Goal: Task Accomplishment & Management: Use online tool/utility

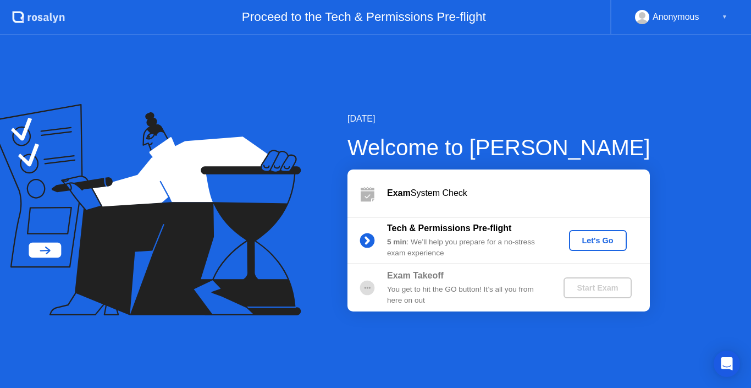
click at [609, 237] on div "Let's Go" at bounding box center [598, 240] width 49 height 9
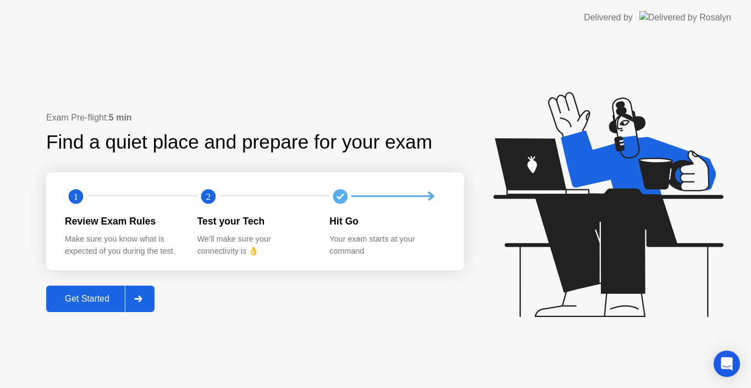
click at [86, 299] on div "Get Started" at bounding box center [86, 299] width 75 height 10
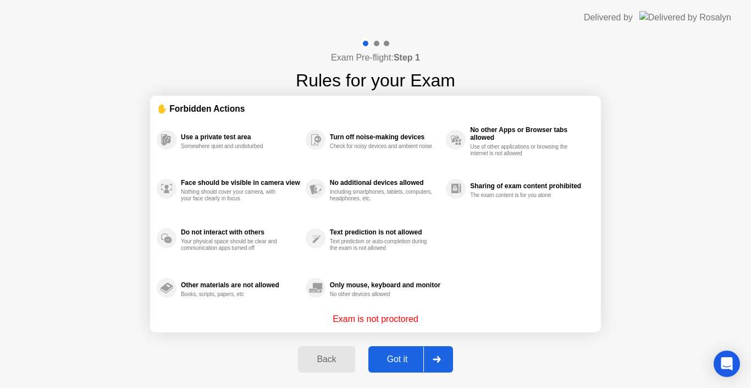
click at [404, 360] on div "Got it" at bounding box center [398, 359] width 52 height 10
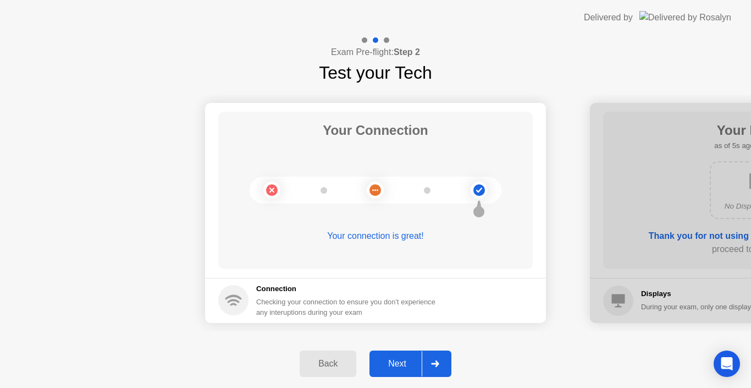
click at [390, 363] on div "Next" at bounding box center [397, 364] width 49 height 10
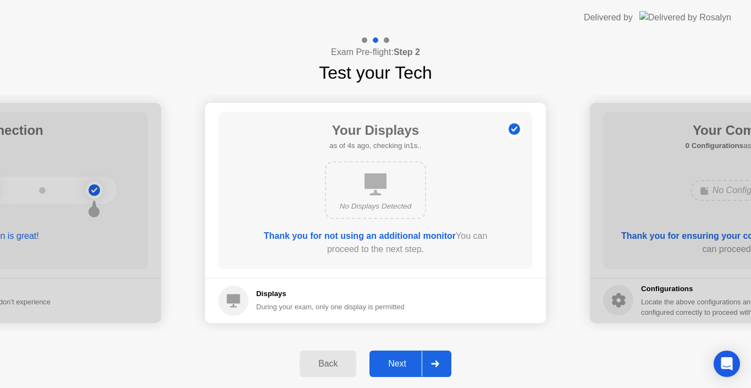
click at [382, 362] on div "Next" at bounding box center [397, 364] width 49 height 10
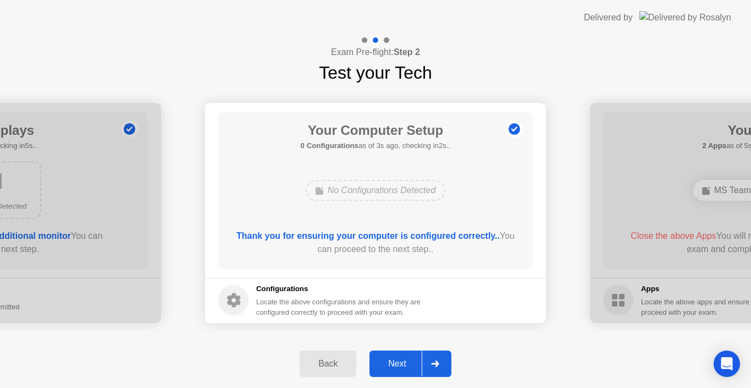
click at [396, 360] on div "Next" at bounding box center [397, 364] width 49 height 10
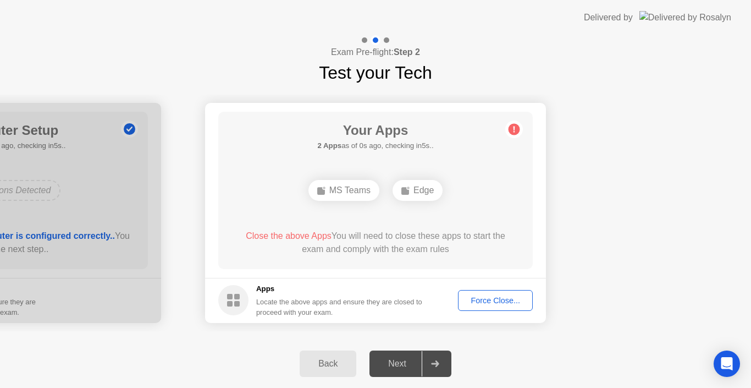
click at [493, 296] on div "Force Close..." at bounding box center [495, 300] width 67 height 9
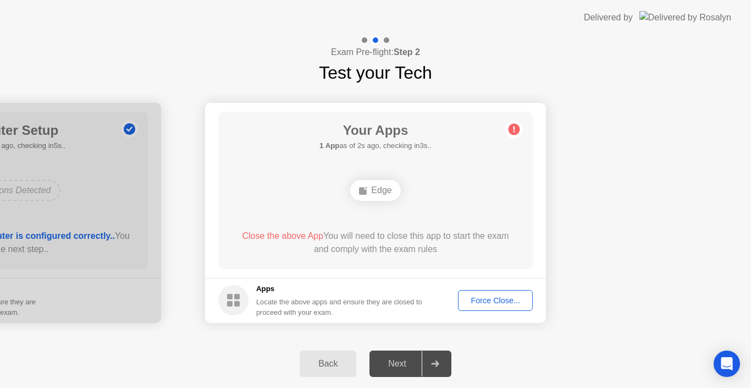
click at [500, 302] on div "Force Close..." at bounding box center [495, 300] width 67 height 9
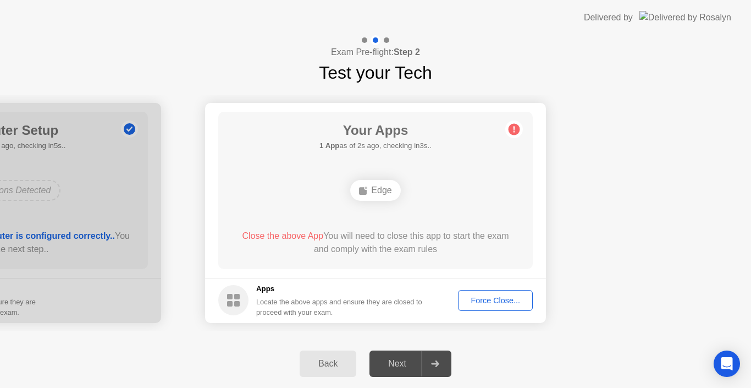
click at [404, 366] on div "Next" at bounding box center [397, 364] width 49 height 10
click at [396, 365] on div "Next" at bounding box center [397, 364] width 49 height 10
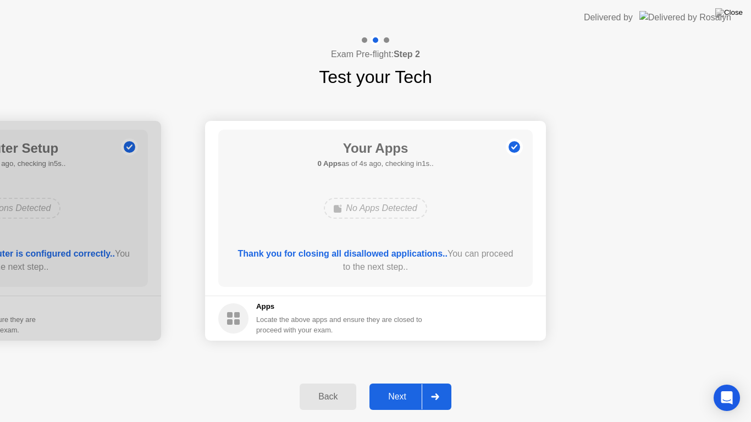
click at [398, 387] on div "Next" at bounding box center [397, 397] width 49 height 10
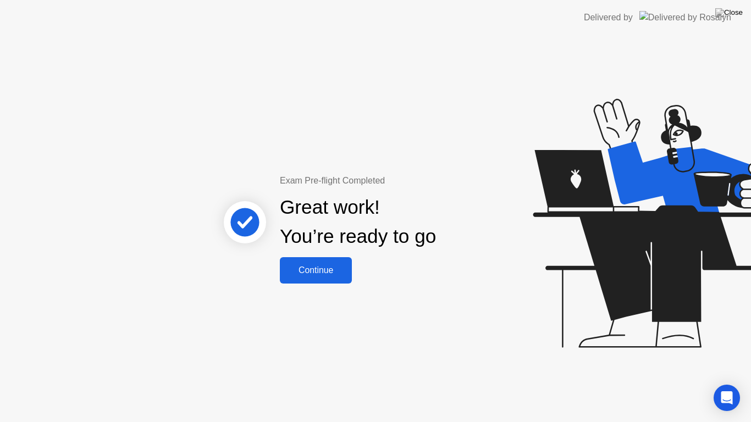
click at [324, 271] on div "Continue" at bounding box center [315, 271] width 65 height 10
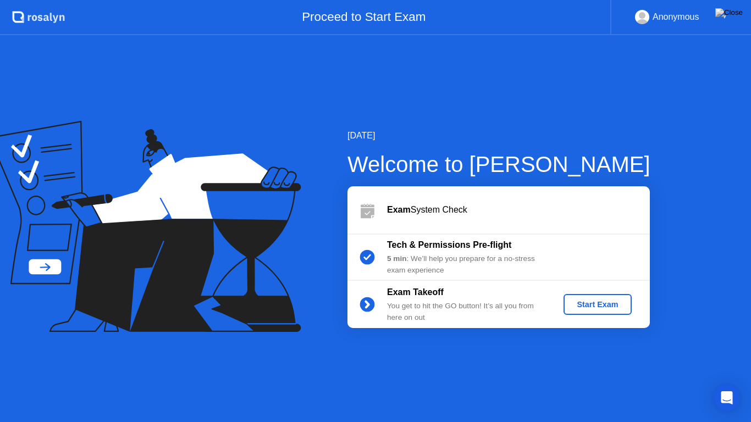
click at [591, 302] on div "Start Exam" at bounding box center [597, 304] width 59 height 9
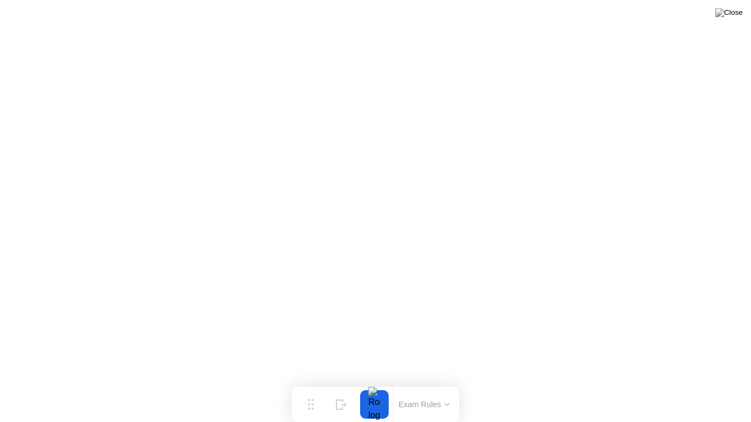
click at [729, 20] on button at bounding box center [729, 12] width 33 height 14
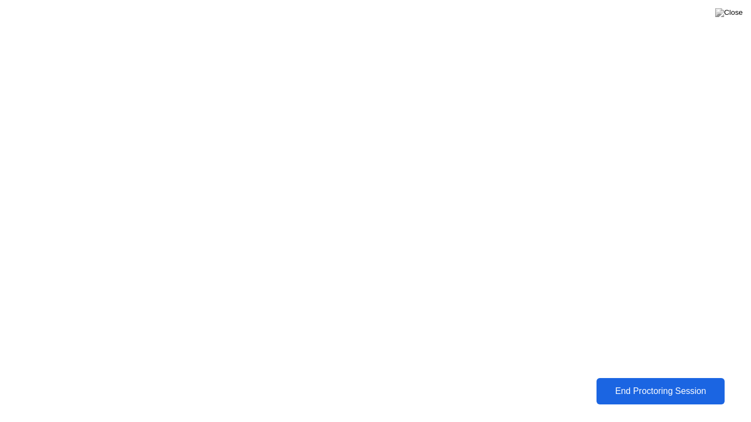
click at [680, 387] on div "End Proctoring Session" at bounding box center [661, 392] width 122 height 10
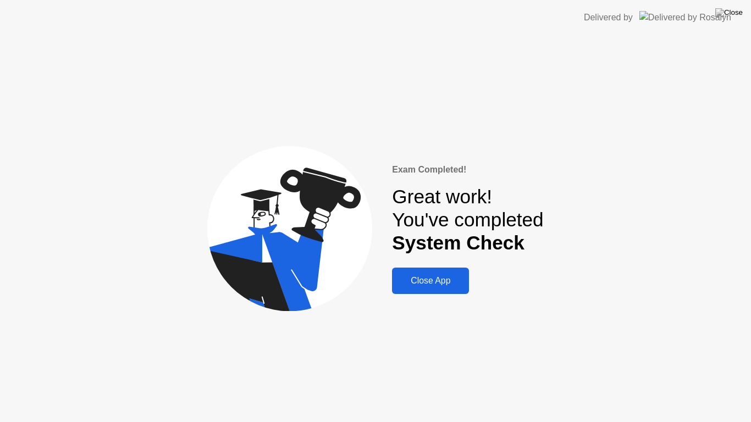
click at [427, 286] on div "Close App" at bounding box center [430, 281] width 70 height 10
